Goal: Information Seeking & Learning: Learn about a topic

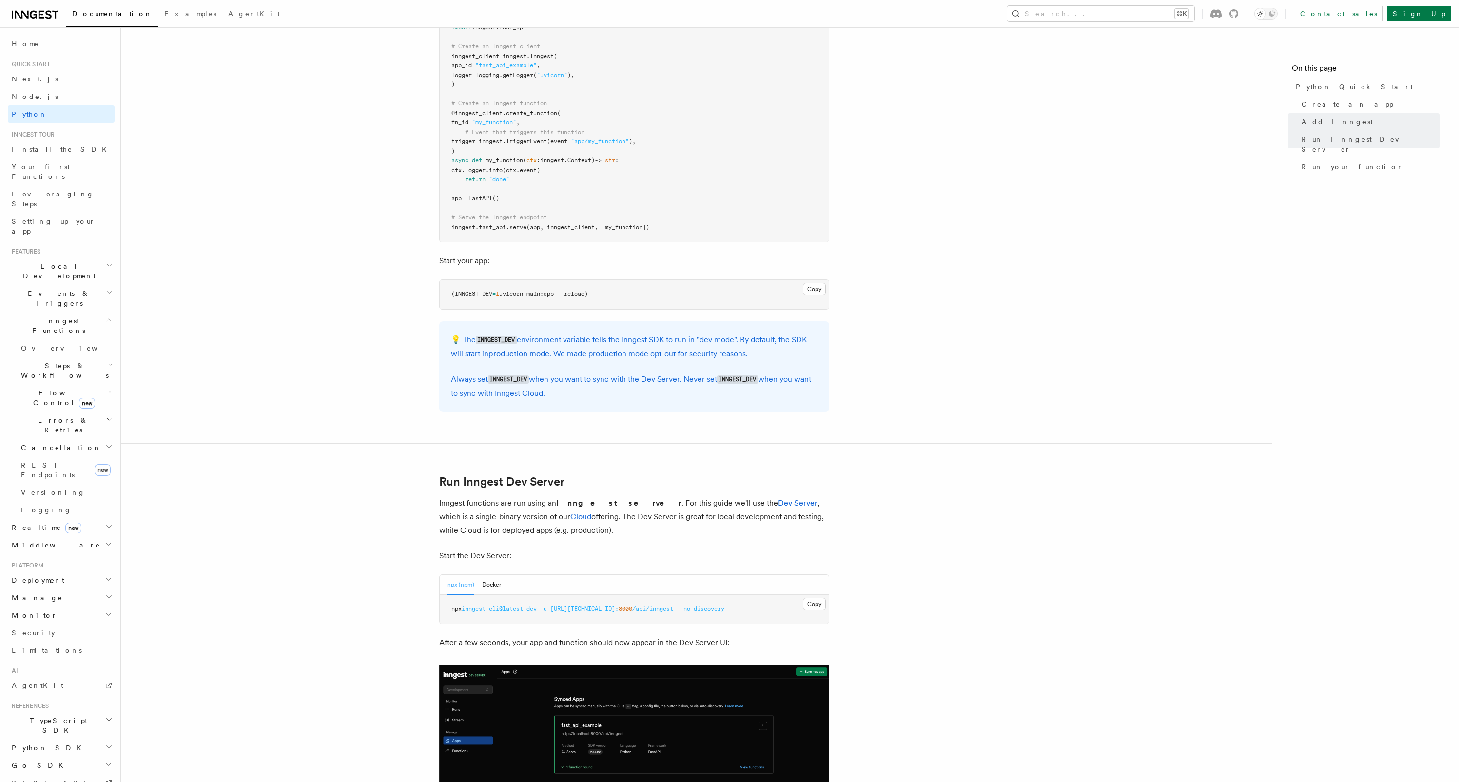
scroll to position [765, 0]
click at [486, 585] on button "Docker" at bounding box center [491, 583] width 19 height 20
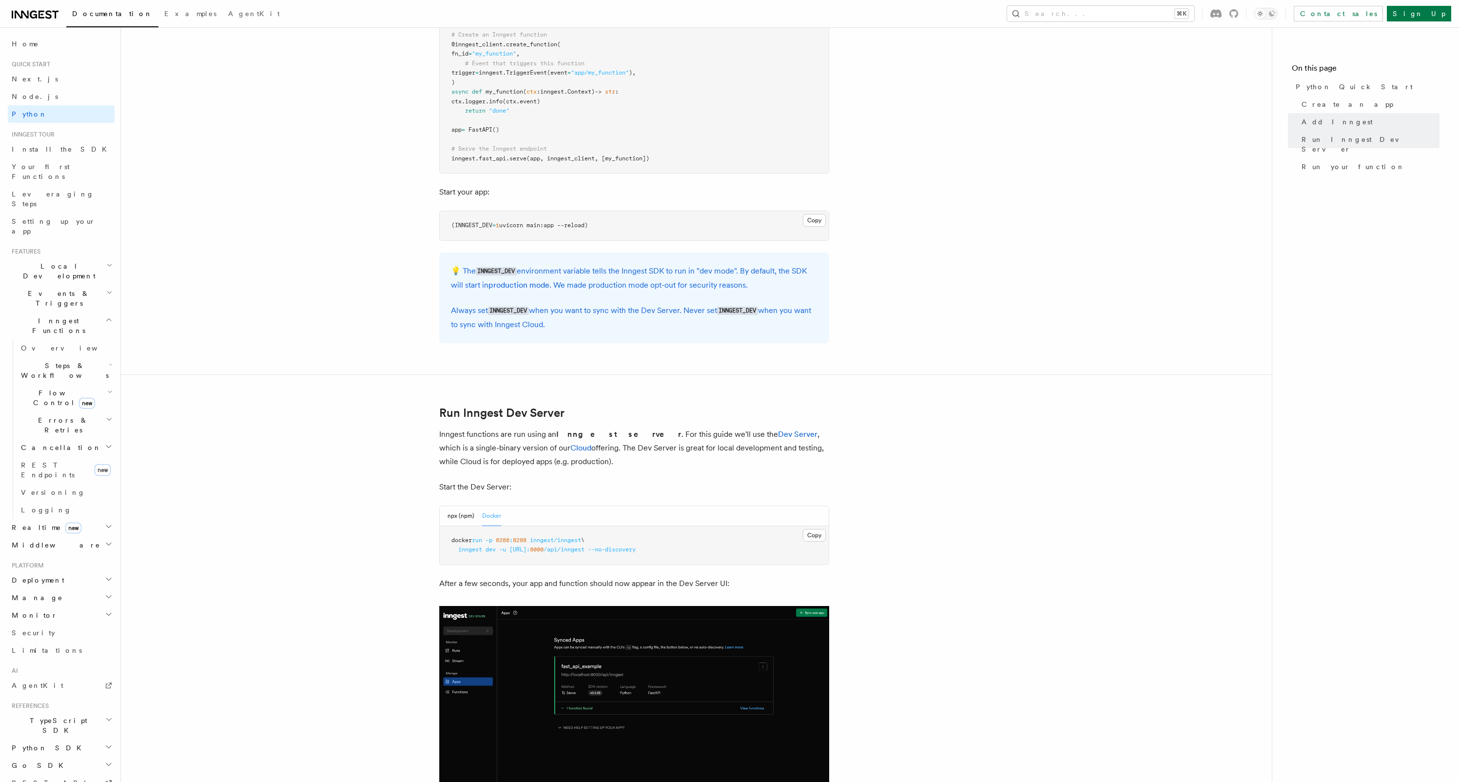
scroll to position [962, 0]
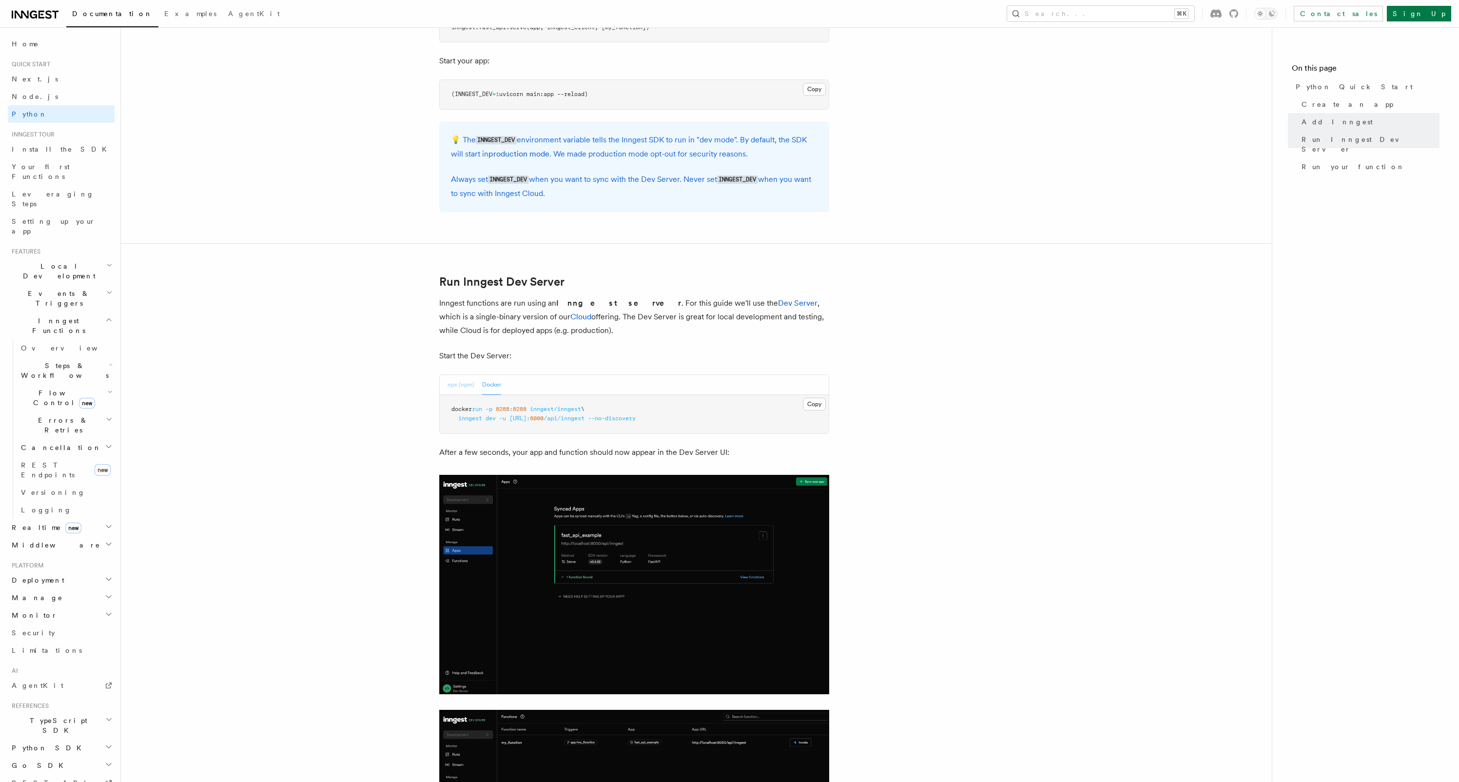
click at [455, 370] on article "Quick start Python Quick Start This guide will teach you how to add Inngest to …" at bounding box center [697, 296] width 1120 height 2432
click at [456, 381] on button "npx (npm)" at bounding box center [461, 385] width 27 height 20
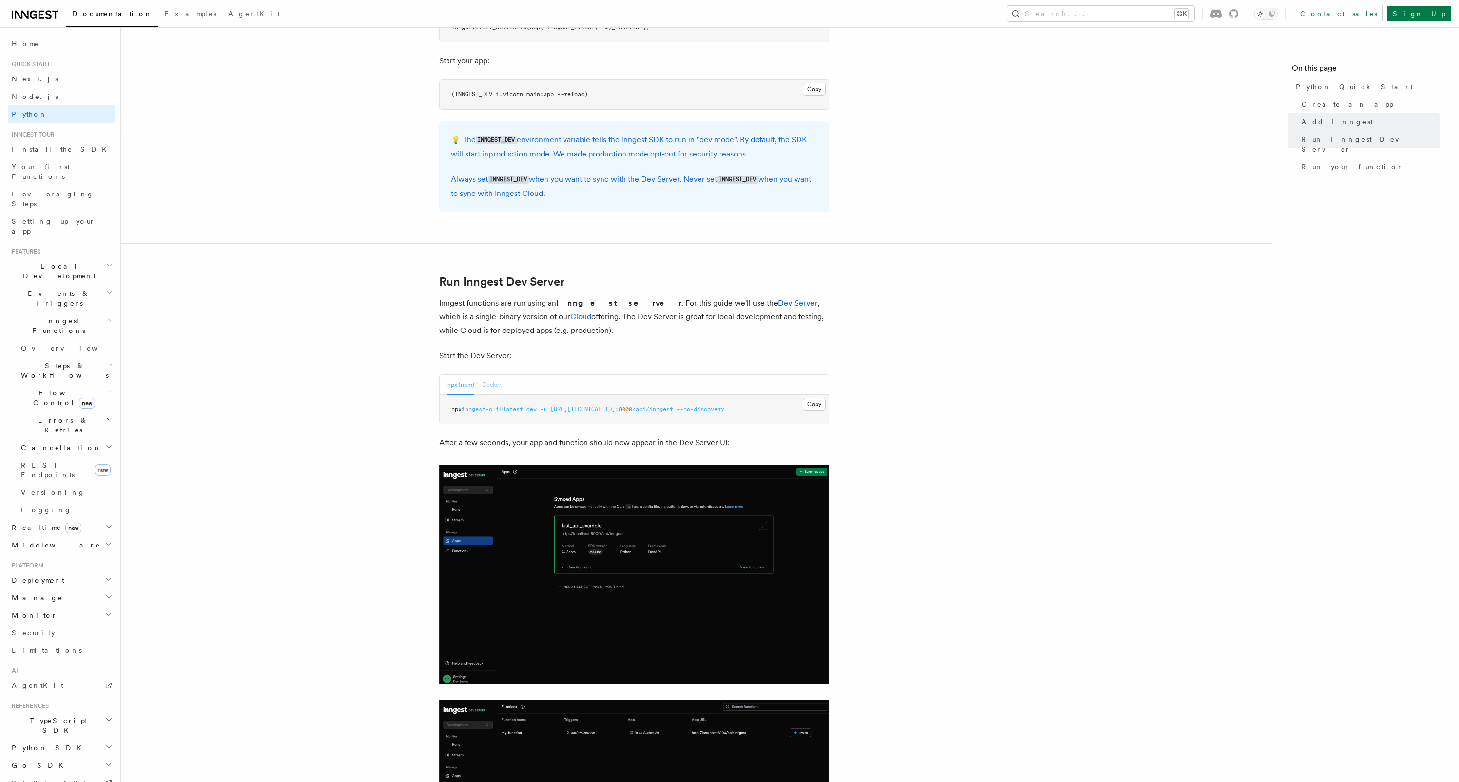
click at [494, 383] on button "Docker" at bounding box center [491, 385] width 19 height 20
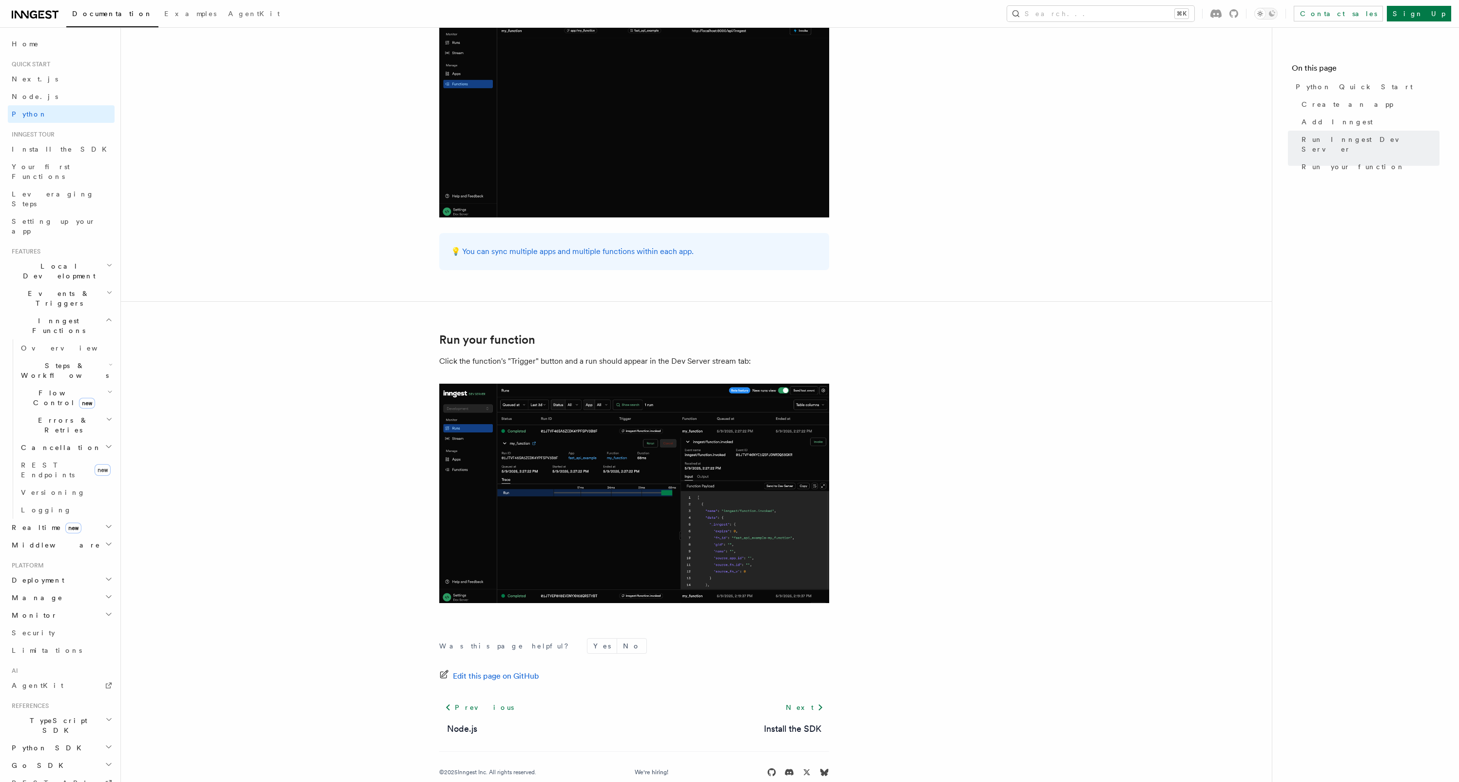
scroll to position [1693, 0]
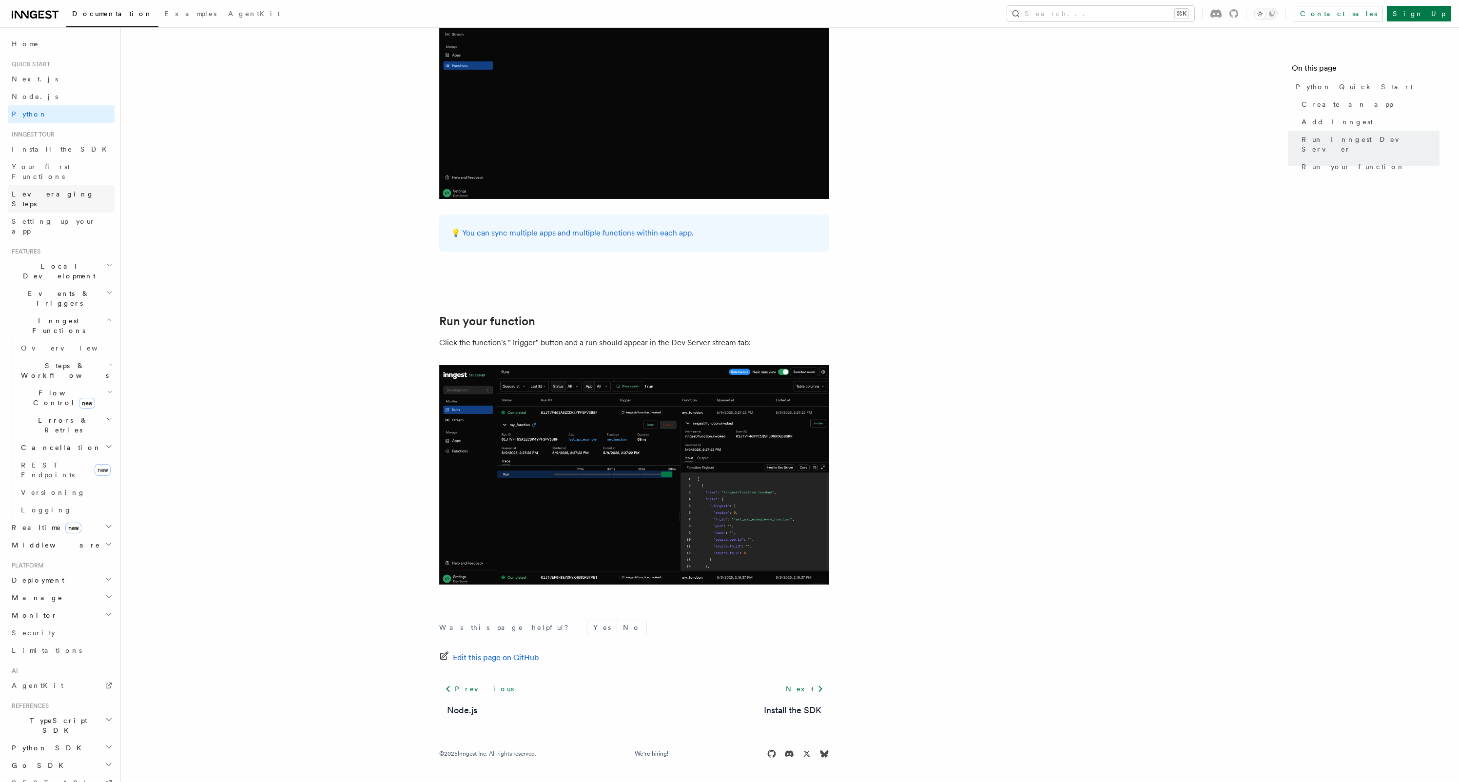
click at [68, 185] on link "Leveraging Steps" at bounding box center [61, 198] width 107 height 27
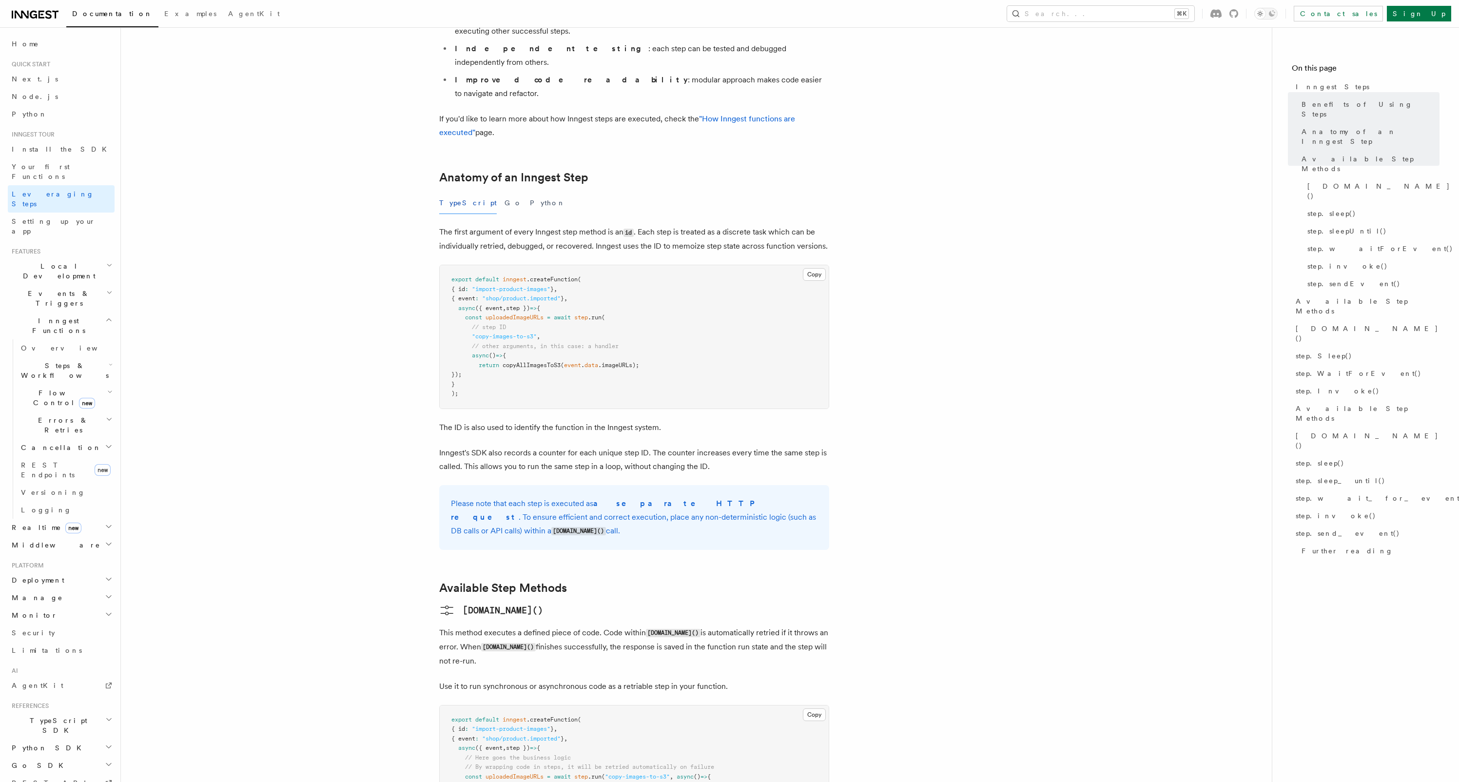
scroll to position [312, 0]
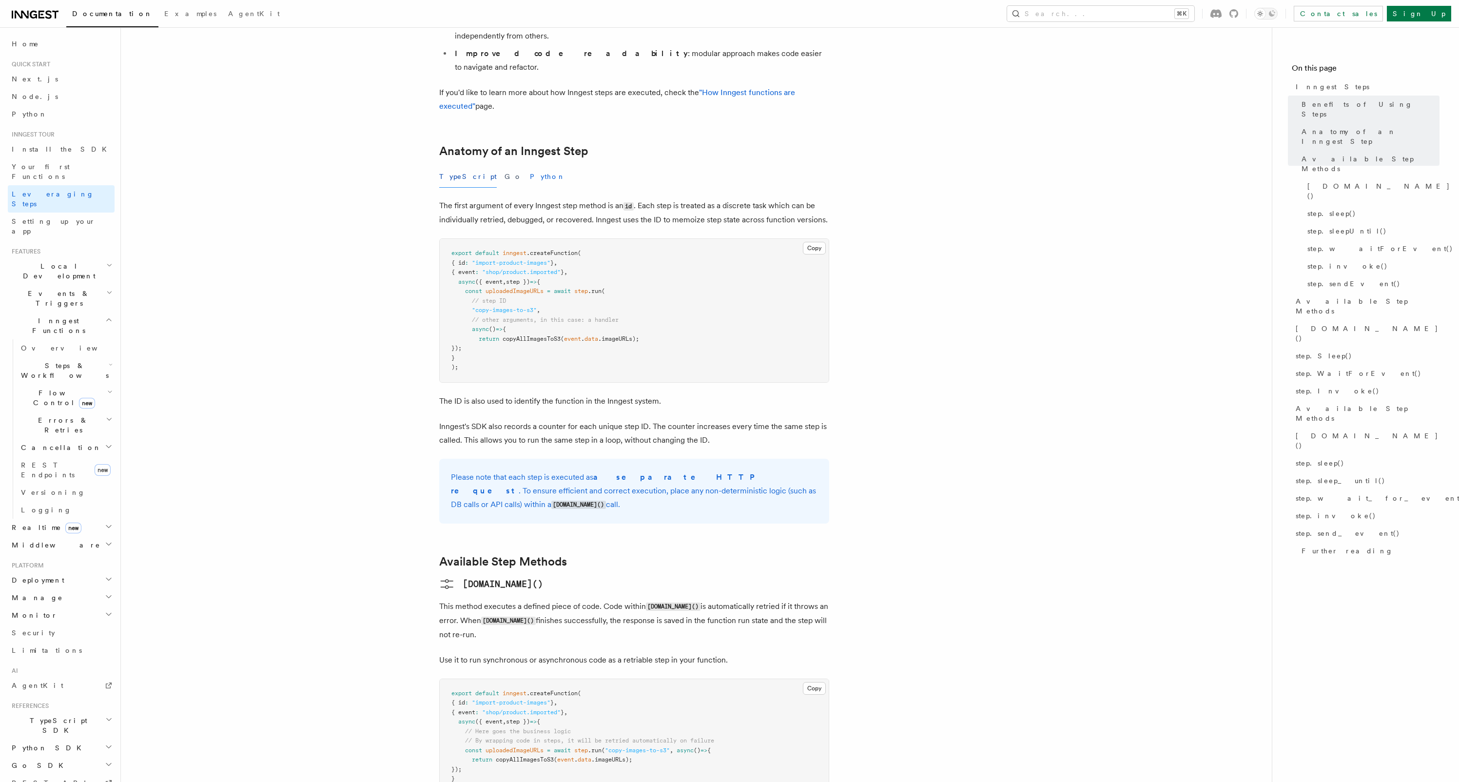
click at [530, 166] on button "Python" at bounding box center [548, 177] width 36 height 22
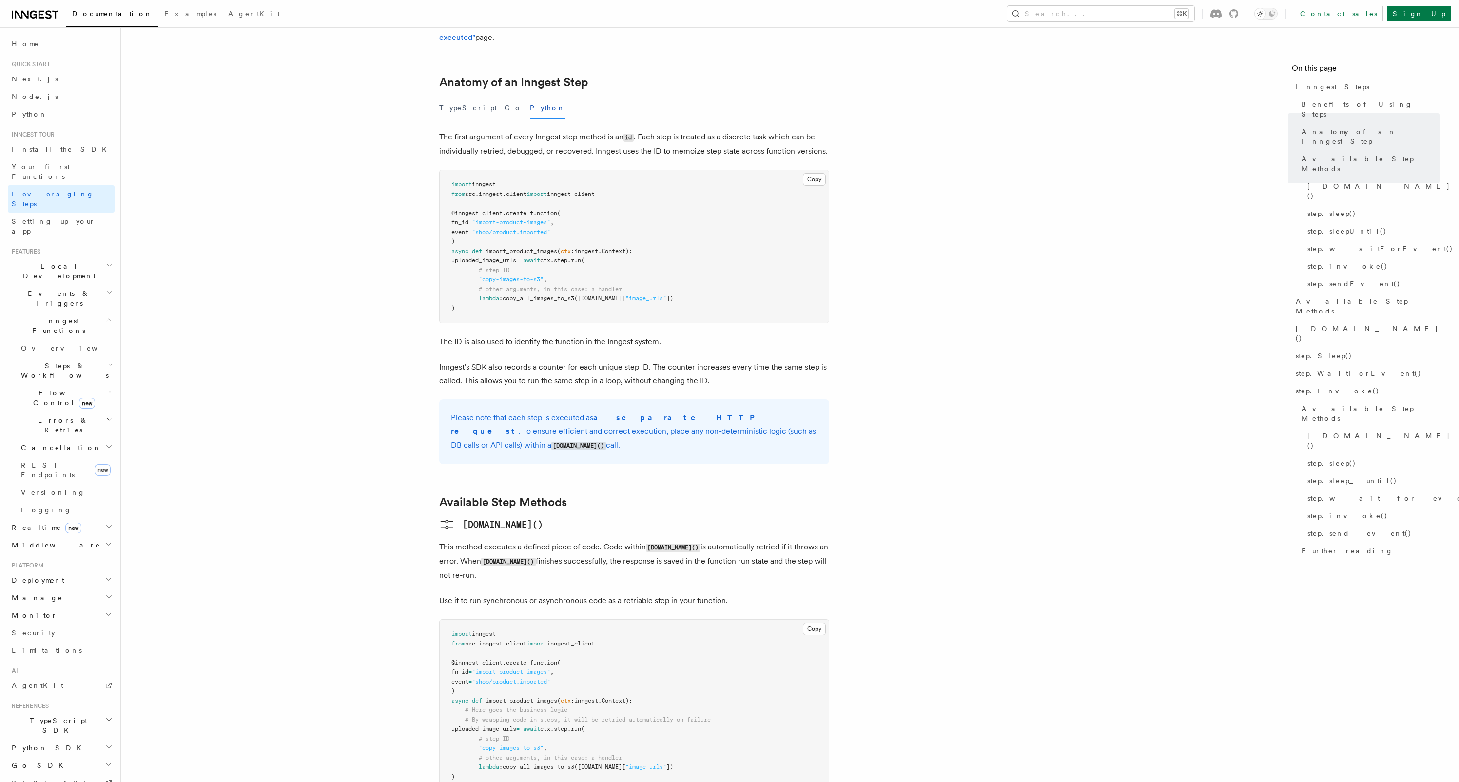
scroll to position [382, 0]
click at [54, 164] on span "Your first Functions" at bounding box center [41, 172] width 58 height 18
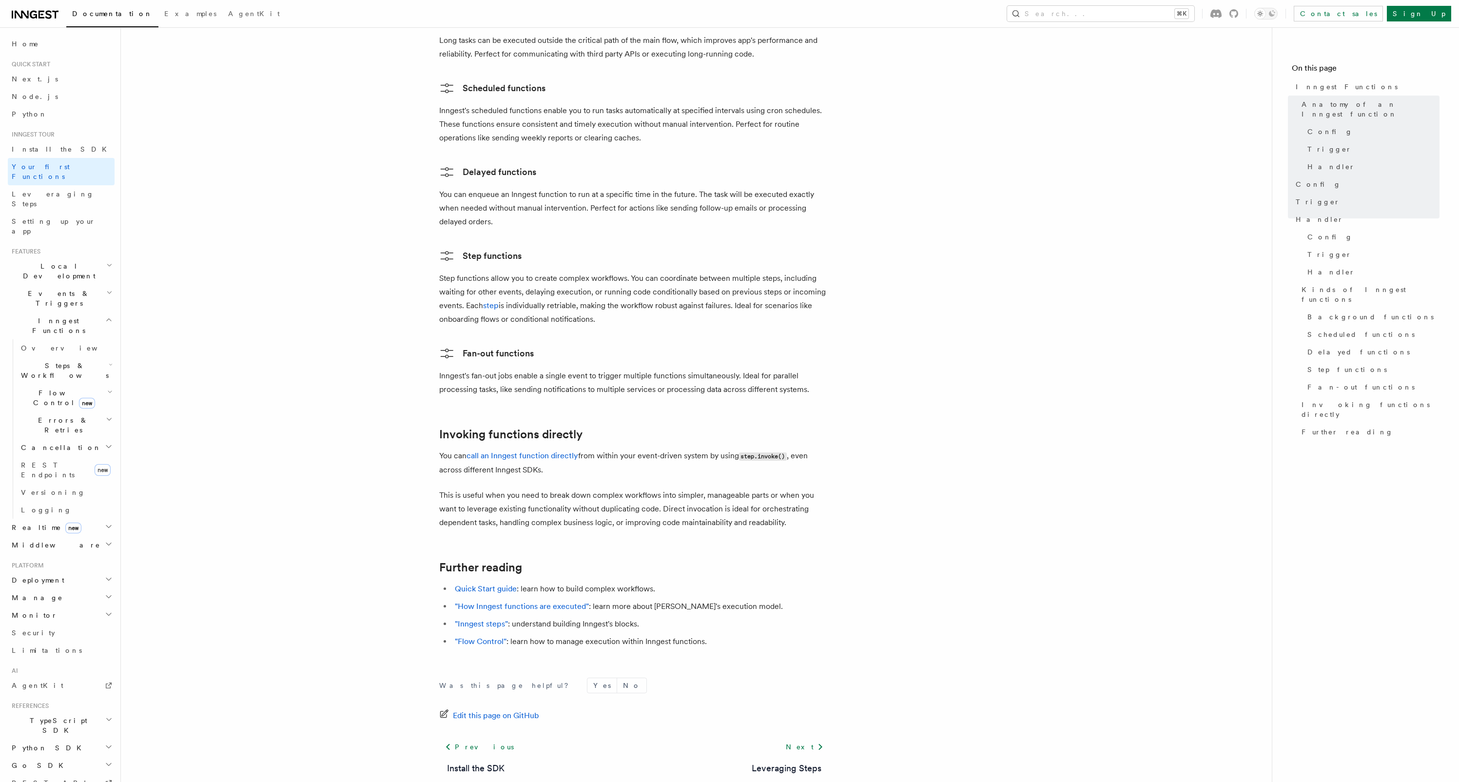
scroll to position [1668, 0]
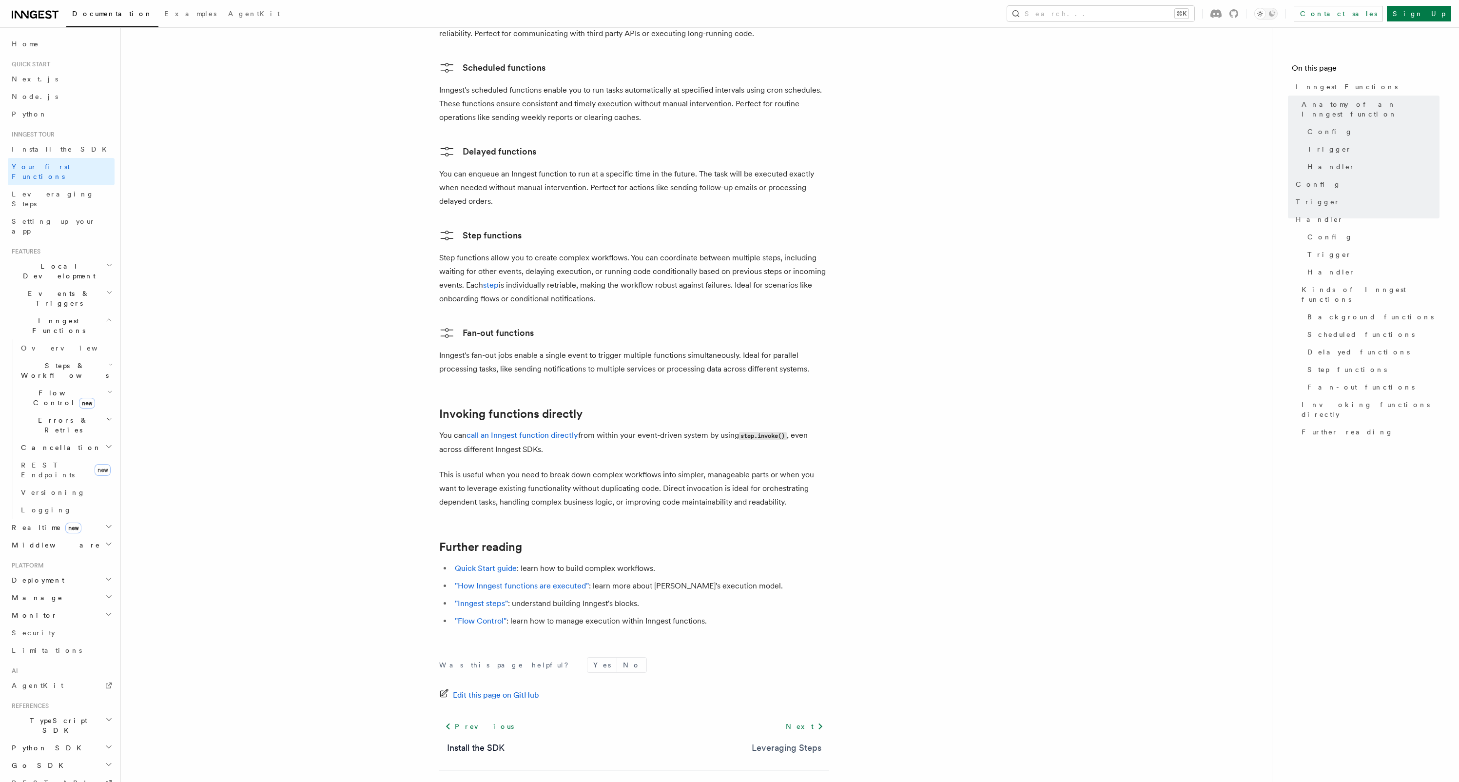
click at [791, 741] on link "Leveraging Steps" at bounding box center [787, 748] width 70 height 14
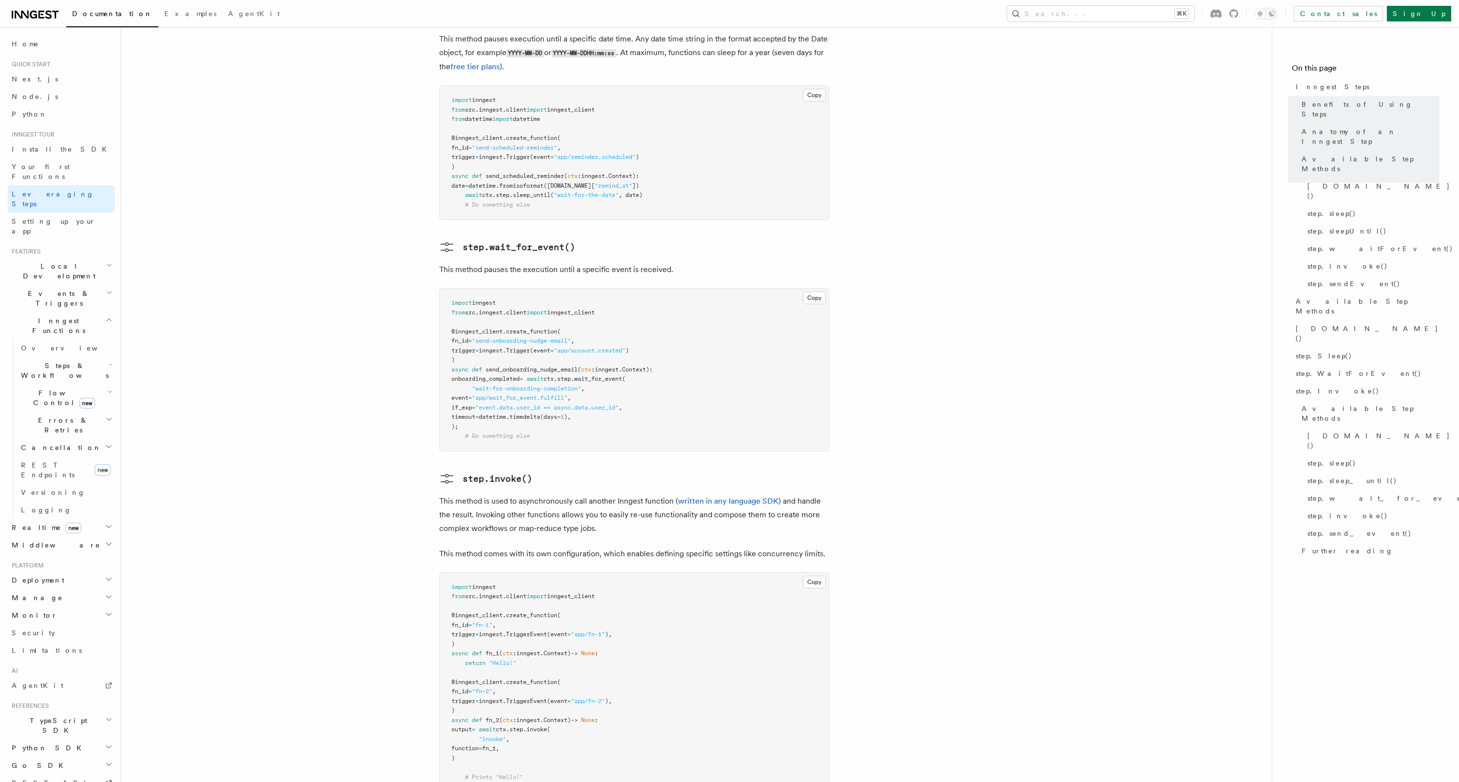
scroll to position [1902, 0]
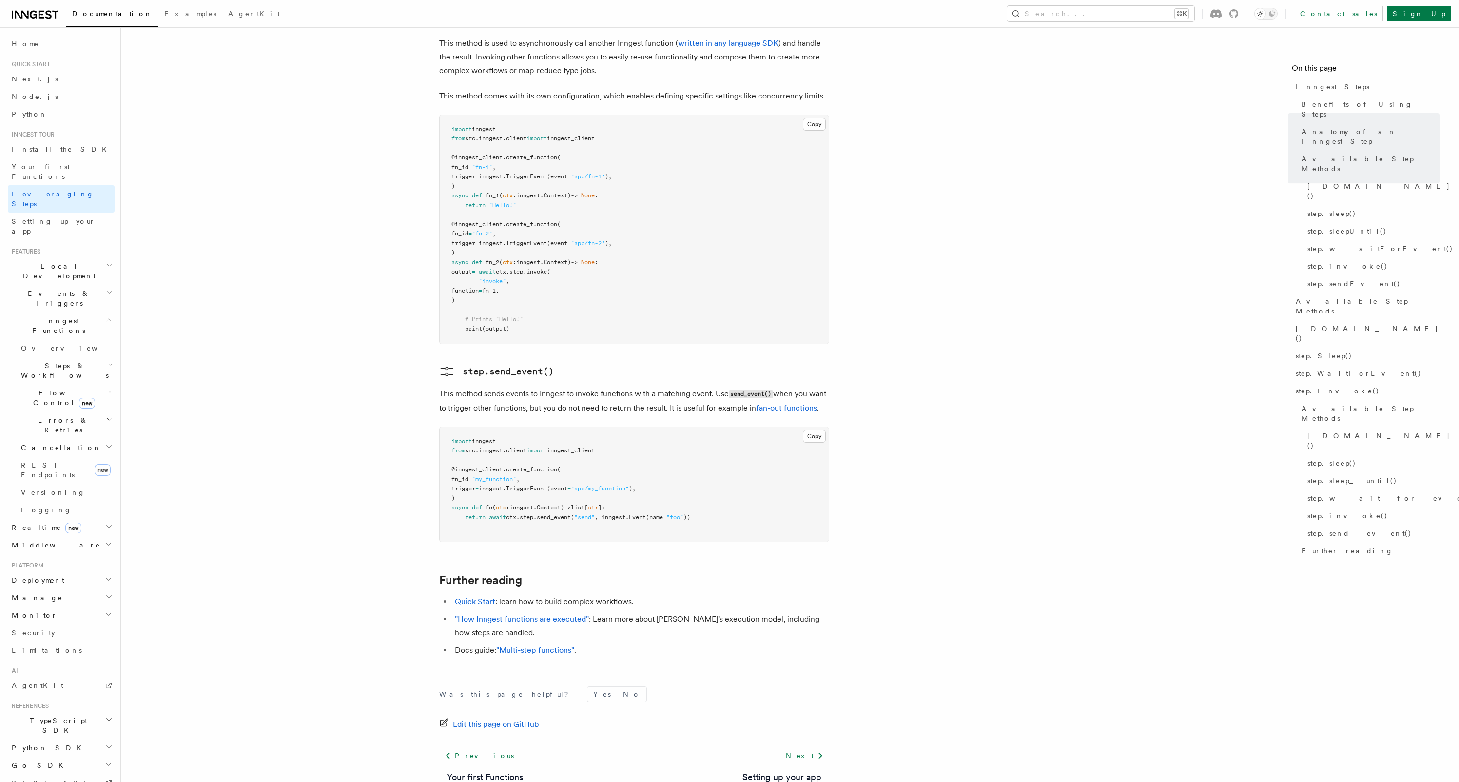
drag, startPoint x: 788, startPoint y: 705, endPoint x: 797, endPoint y: 717, distance: 14.7
click at [788, 770] on link "Setting up your app" at bounding box center [782, 777] width 79 height 14
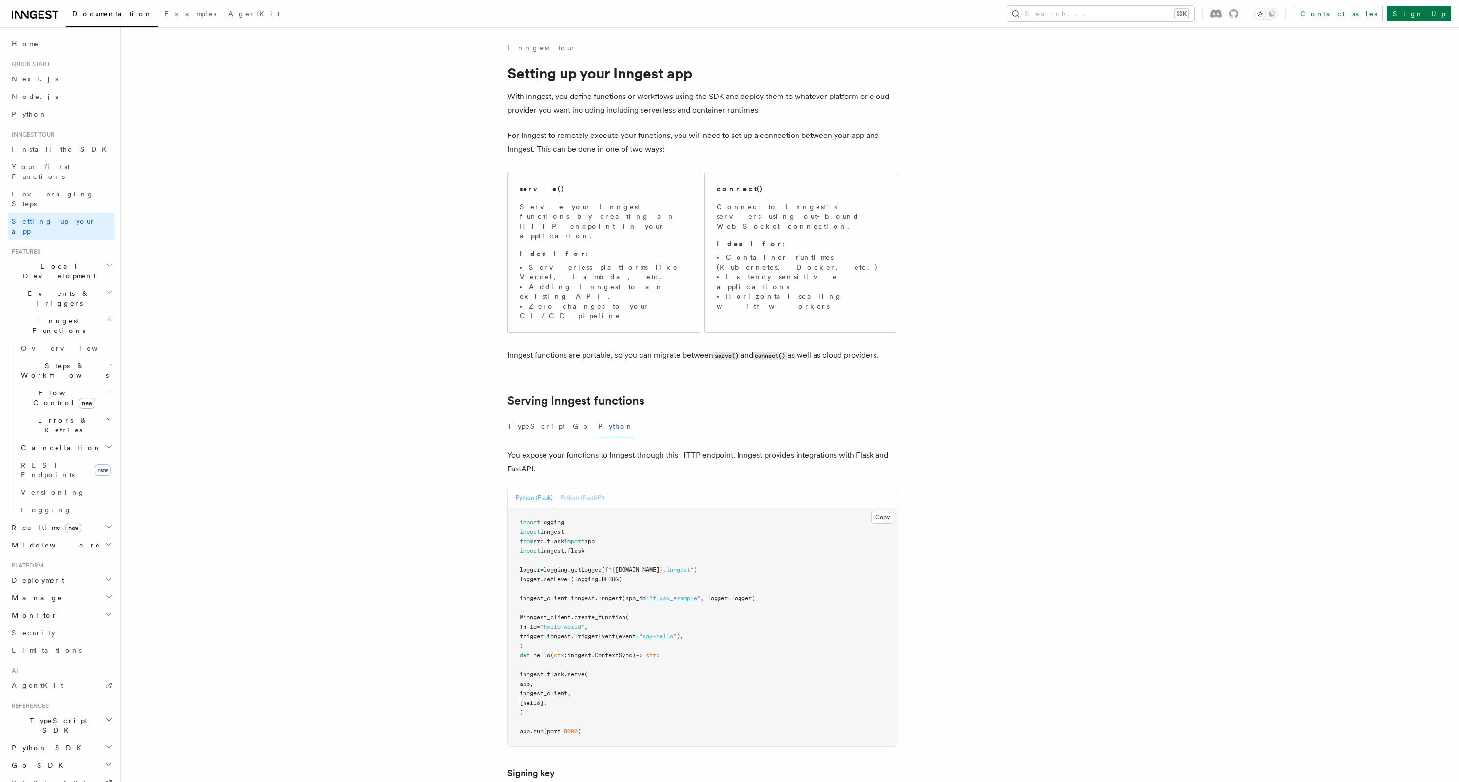
click at [593, 488] on button "Python (FastAPI)" at bounding box center [583, 498] width 44 height 20
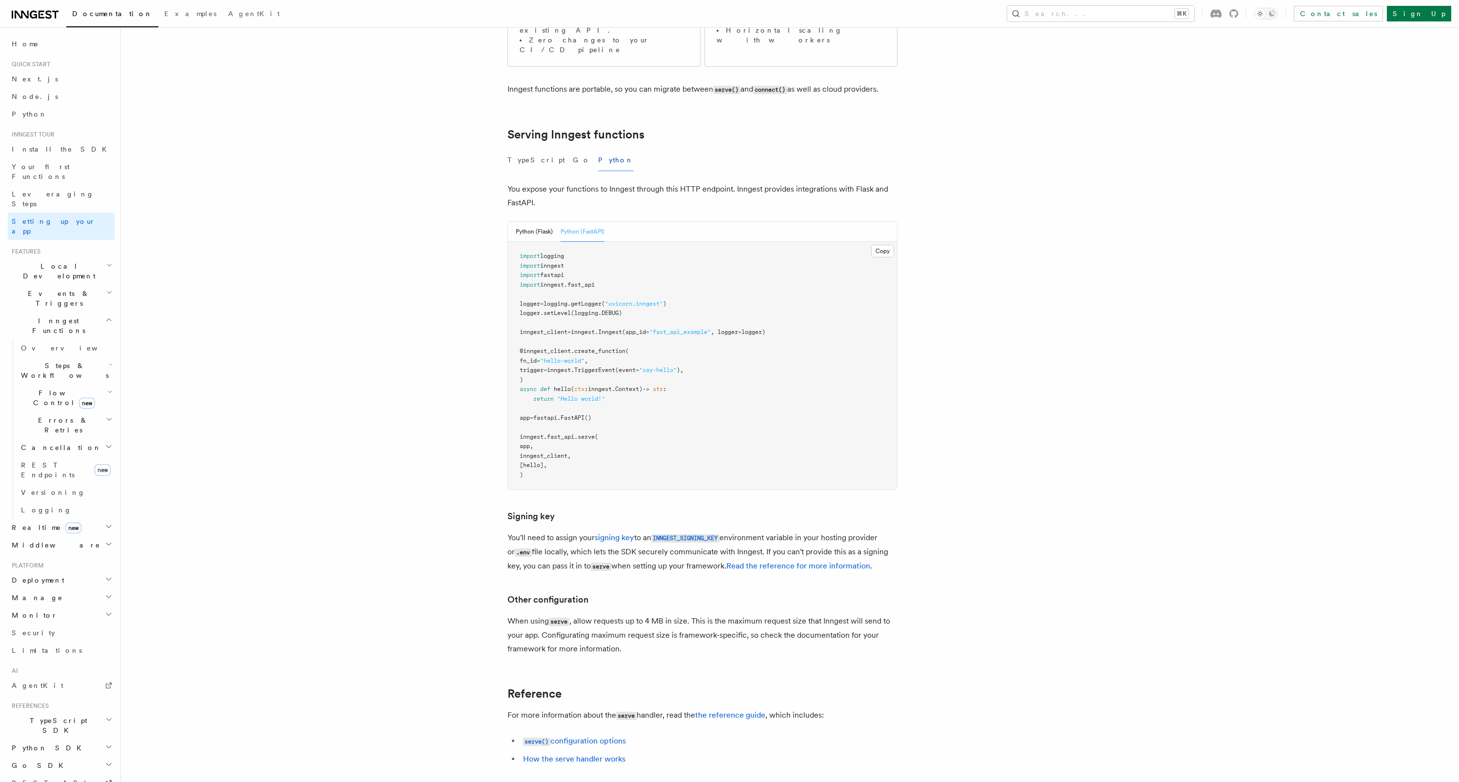
scroll to position [391, 0]
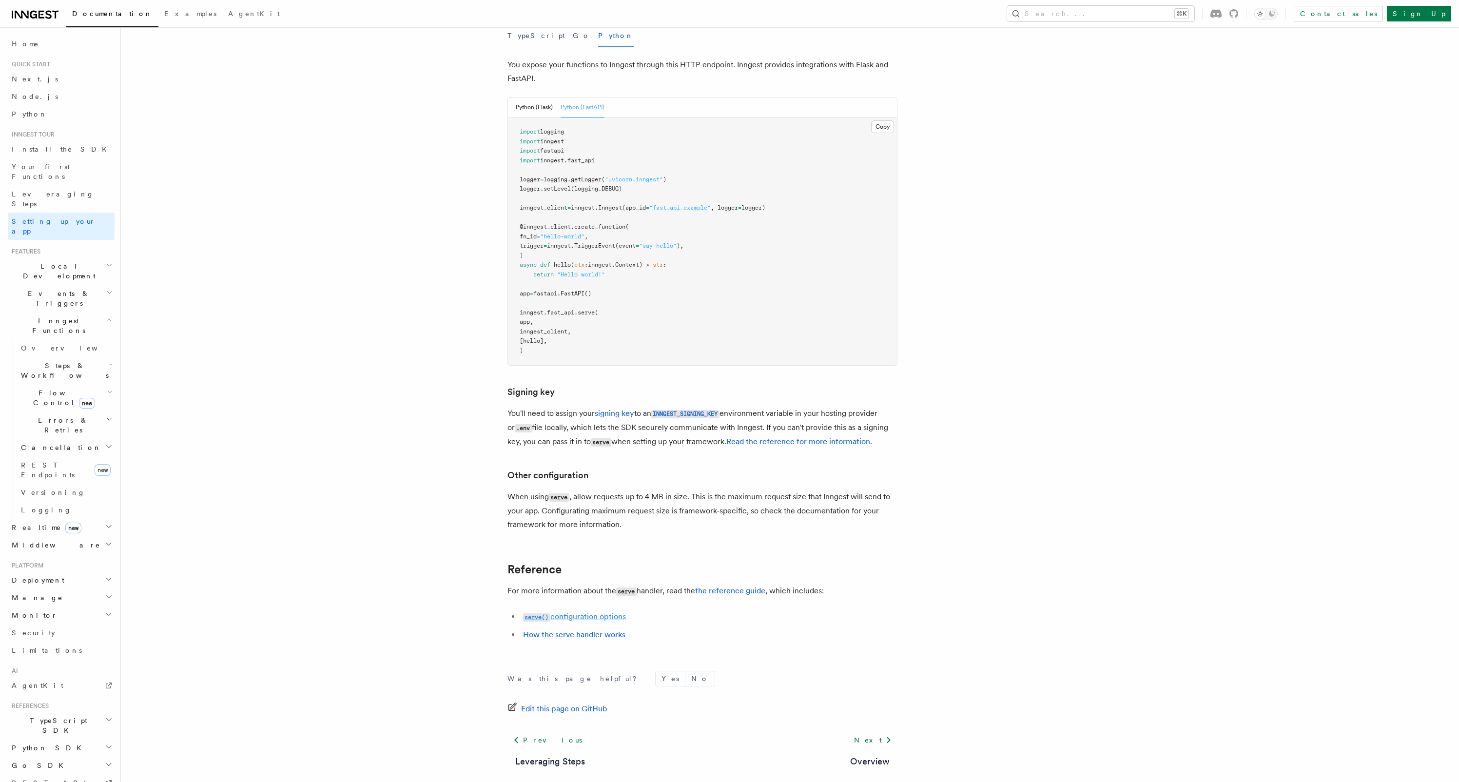
click at [569, 612] on link "serve() configuration options" at bounding box center [574, 616] width 103 height 9
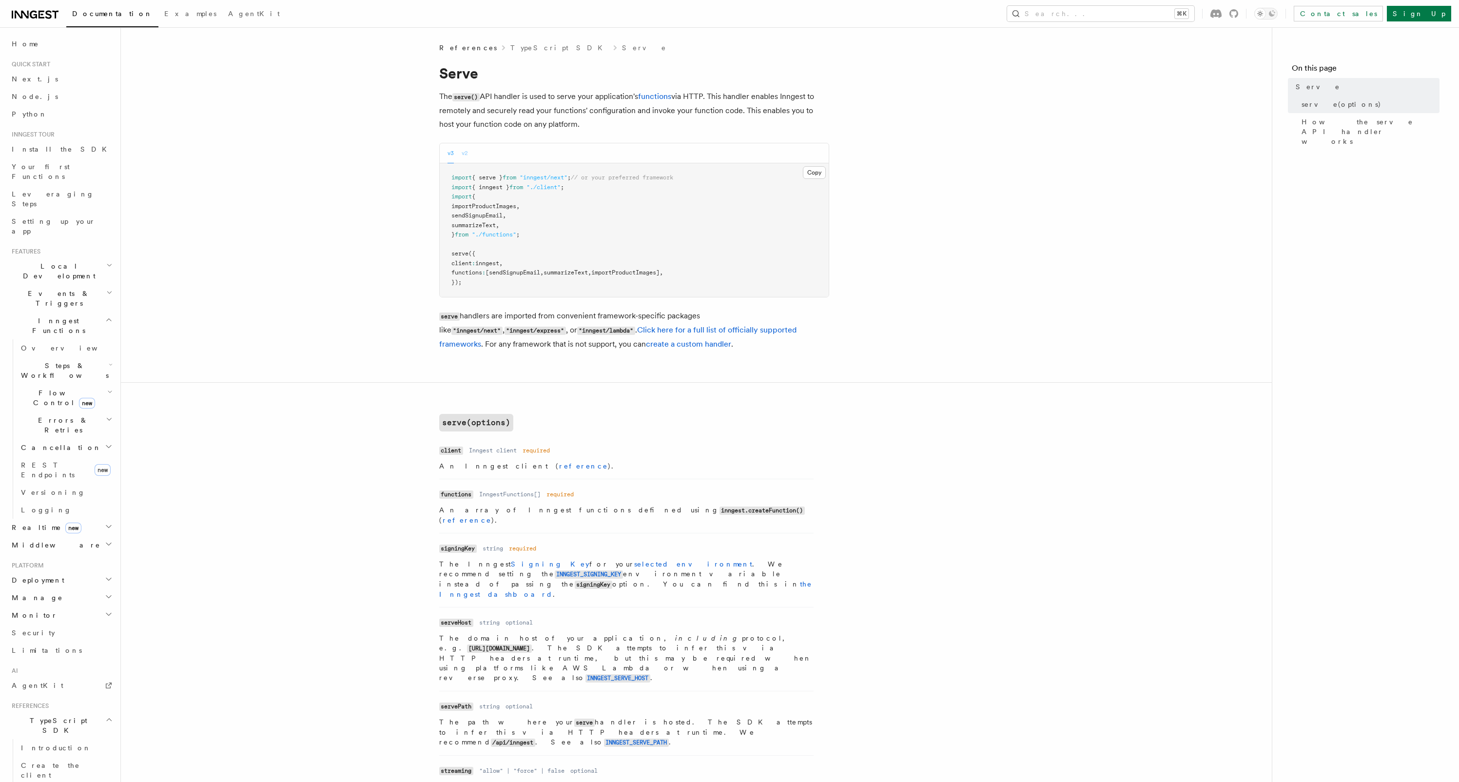
click at [464, 149] on button "v2" at bounding box center [465, 153] width 6 height 20
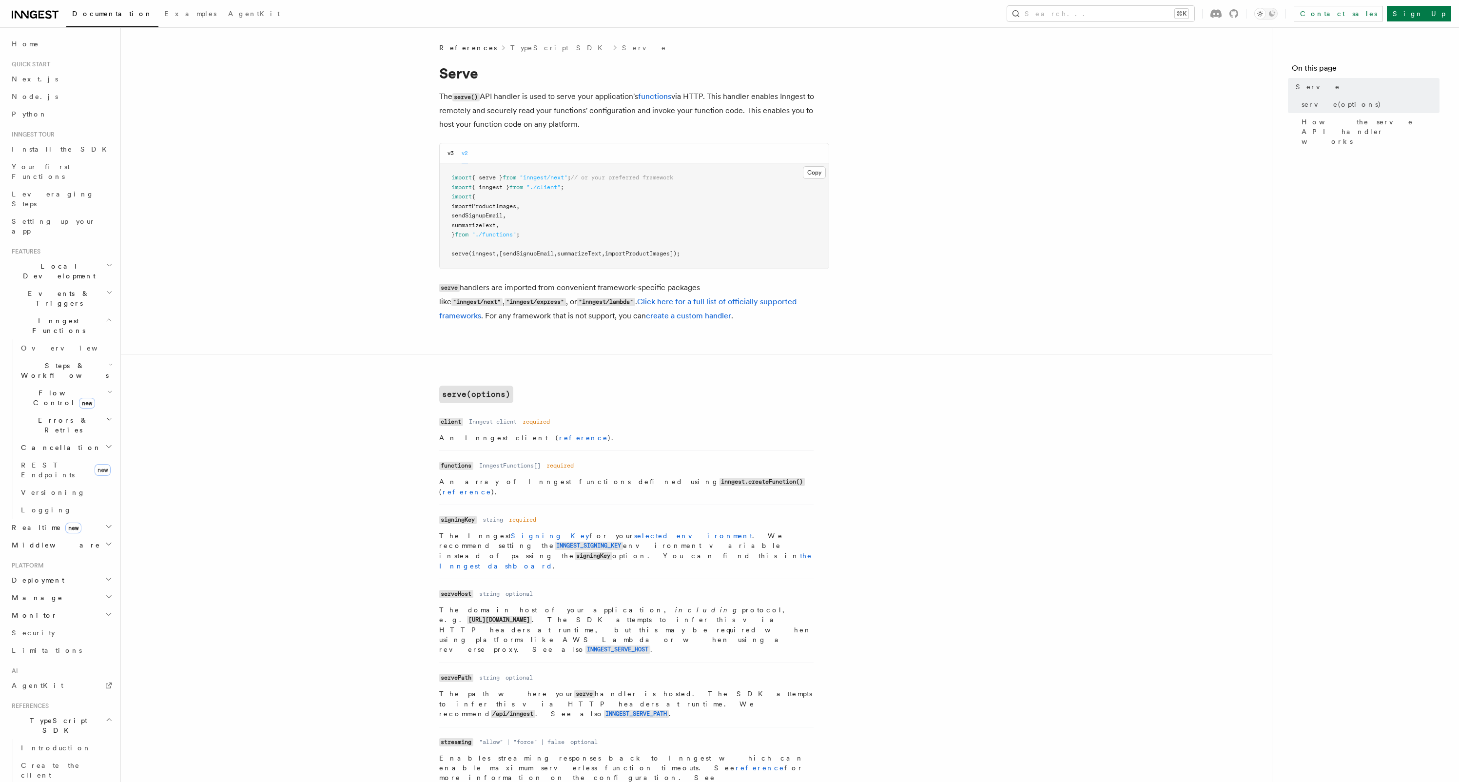
click at [446, 152] on div "v3 v2" at bounding box center [634, 153] width 389 height 20
click at [452, 152] on button "v3" at bounding box center [451, 153] width 6 height 20
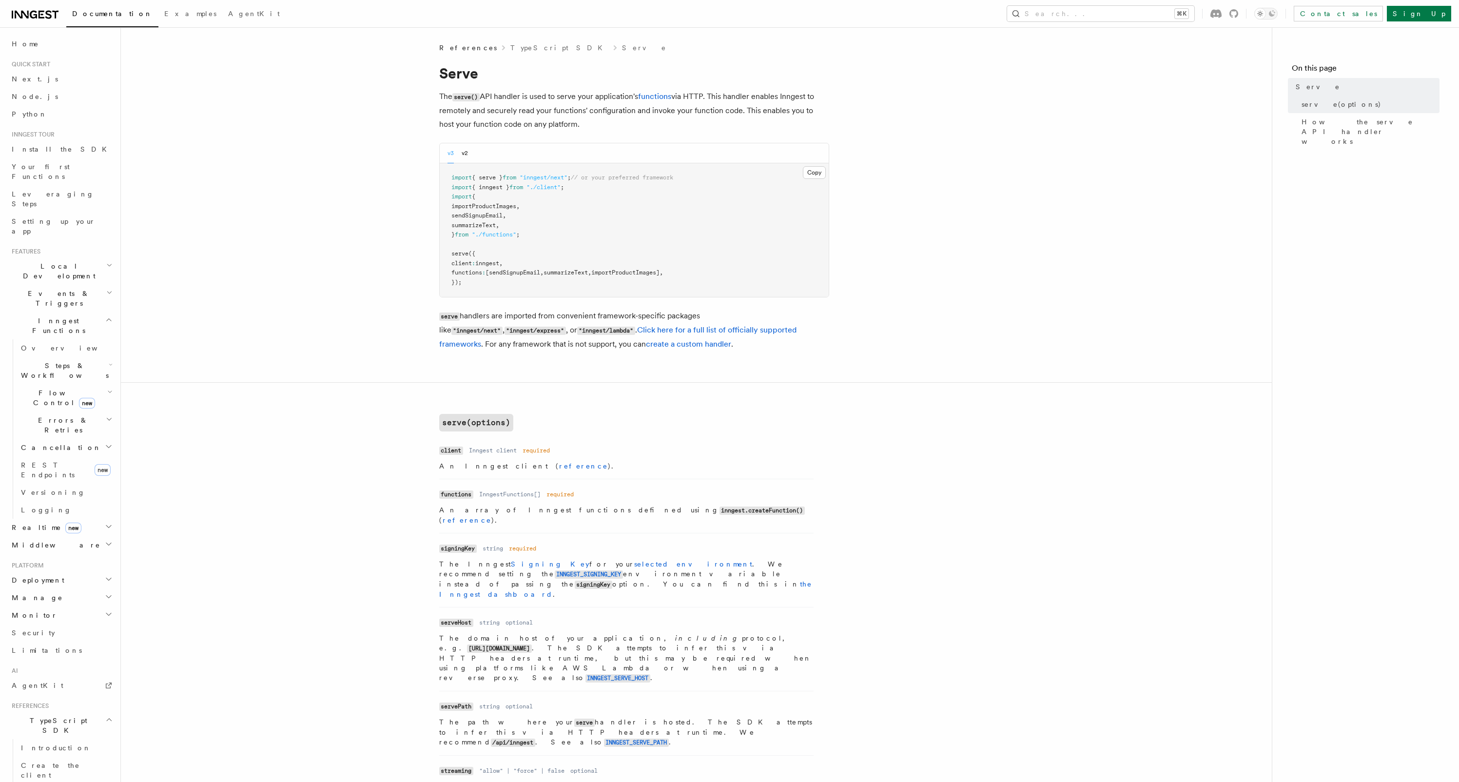
scroll to position [391, 0]
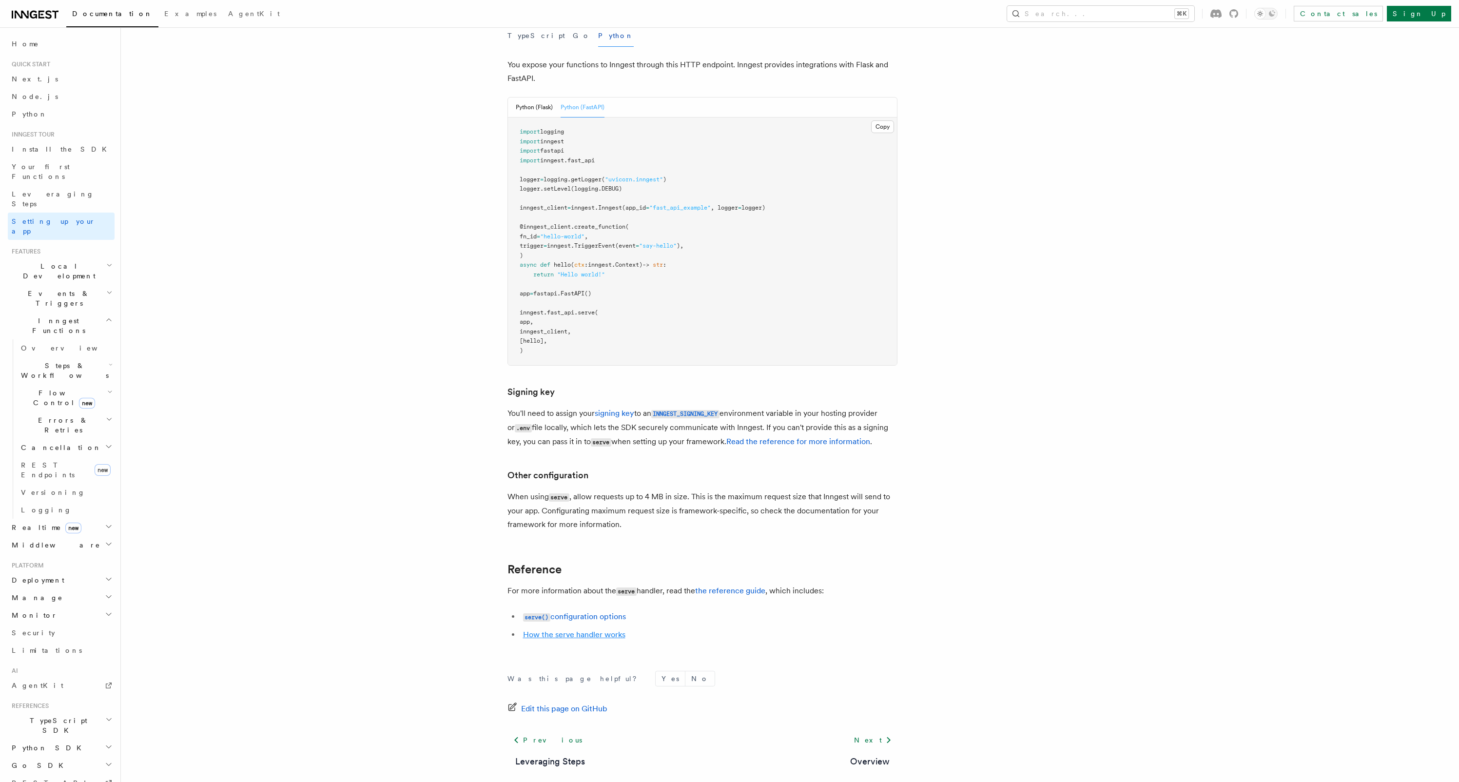
click at [550, 630] on link "How the serve handler works" at bounding box center [574, 634] width 102 height 9
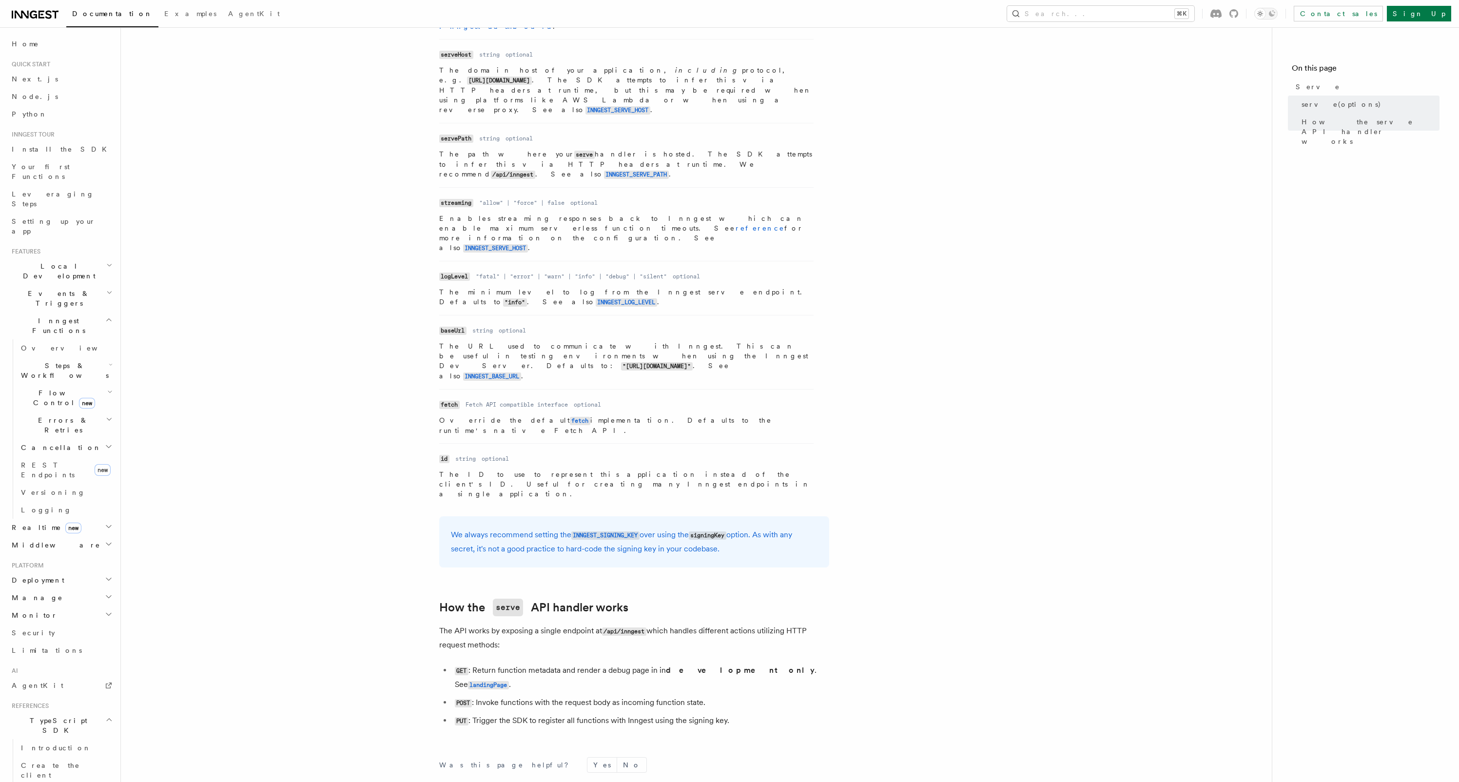
scroll to position [569, 0]
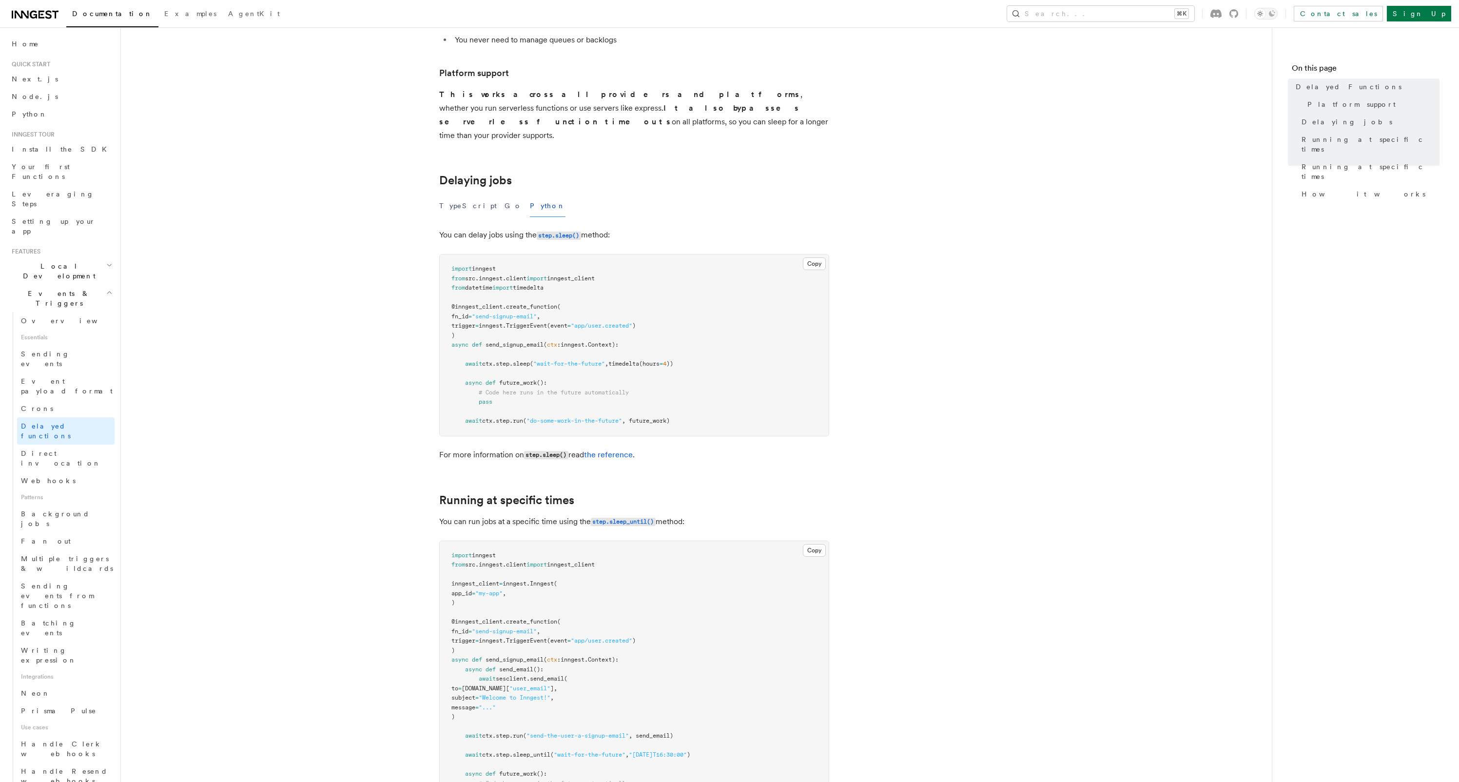
scroll to position [225, 0]
